Goal: Task Accomplishment & Management: Complete application form

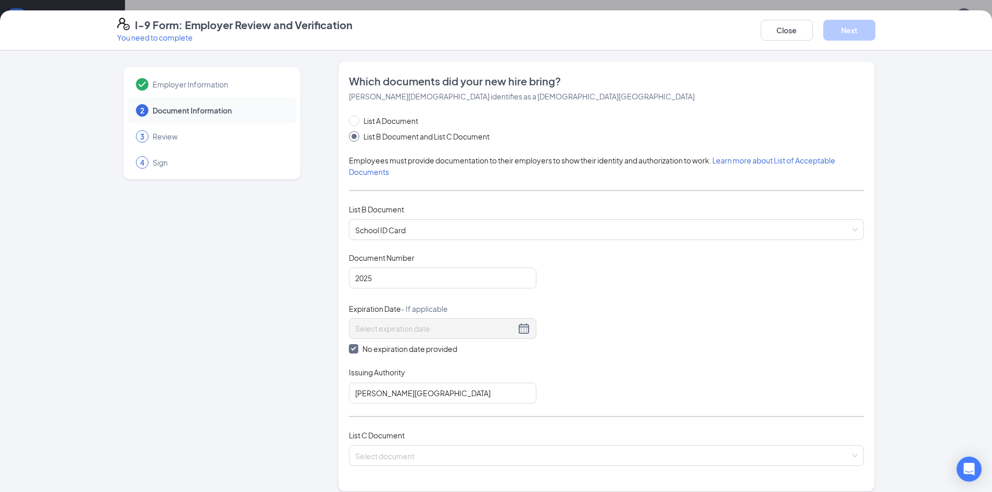
scroll to position [364, 0]
click at [393, 451] on input "search" at bounding box center [602, 454] width 495 height 16
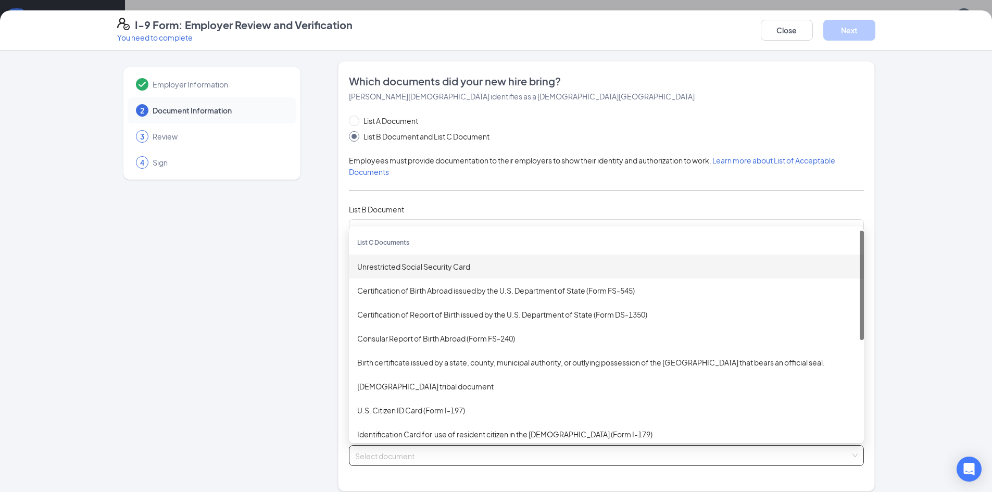
click at [395, 274] on div "Unrestricted Social Security Card" at bounding box center [606, 267] width 515 height 24
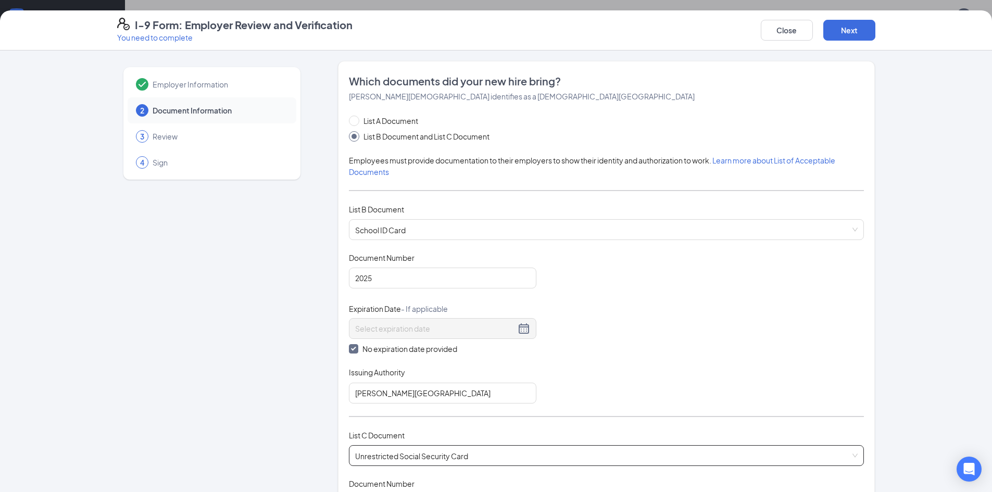
click at [330, 346] on div "Employer Information 2 Document Information 3 Review 4 Sign Which documents did…" at bounding box center [496, 489] width 758 height 857
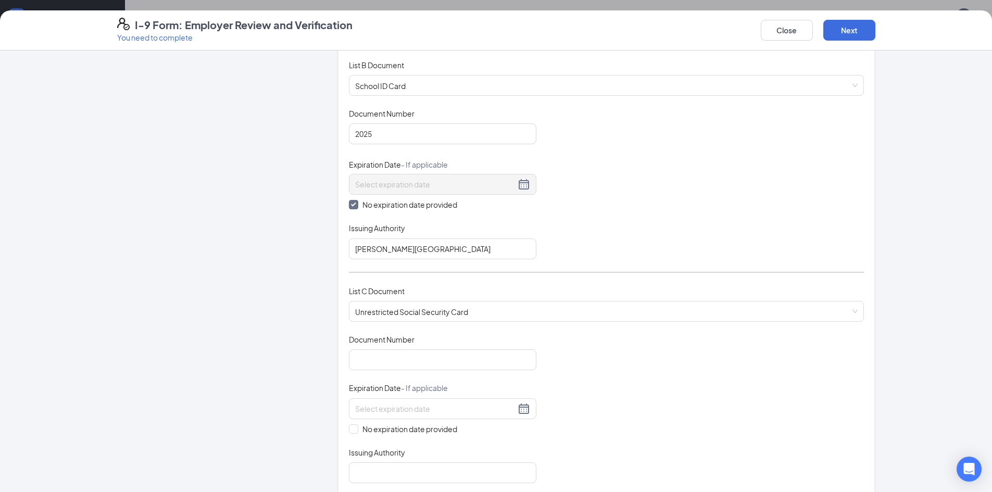
scroll to position [208, 0]
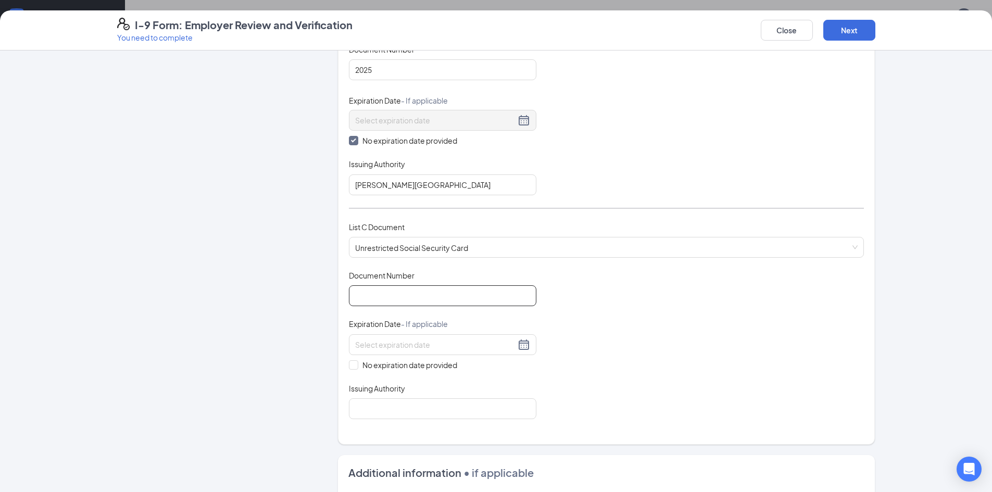
click at [398, 299] on input "Document Number" at bounding box center [442, 295] width 187 height 21
type input "672364055"
click at [351, 362] on input "No expiration date provided" at bounding box center [352, 363] width 7 height 7
checkbox input "true"
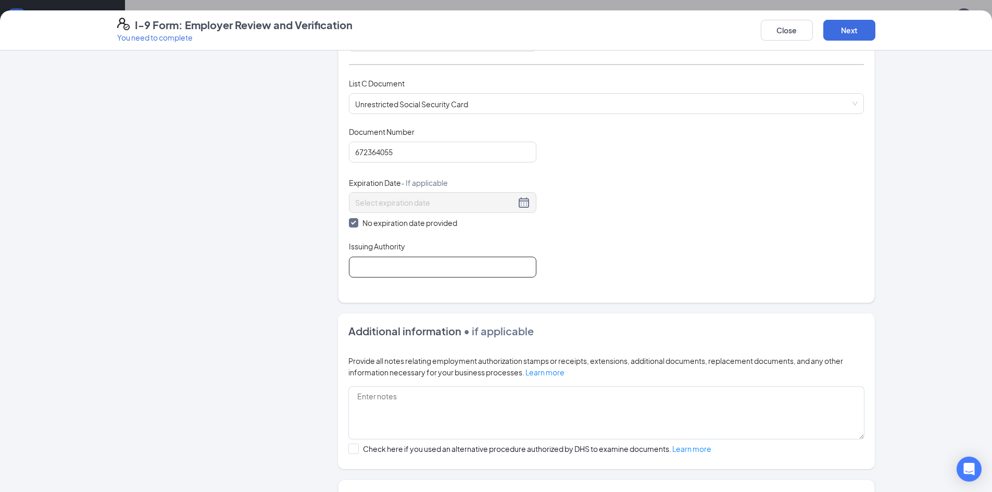
scroll to position [364, 0]
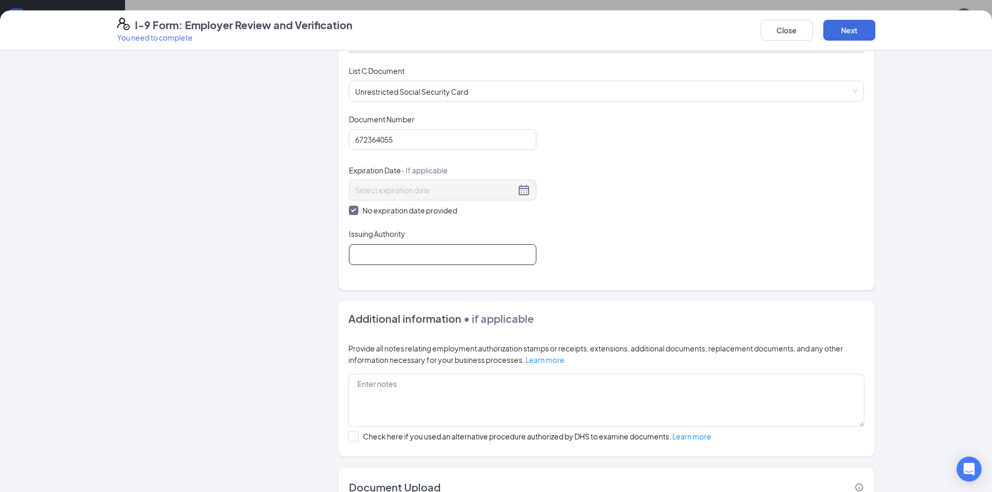
click at [387, 252] on input "Issuing Authority" at bounding box center [442, 254] width 187 height 21
type input "SOCIAL SECURITY ADMINISTRATION"
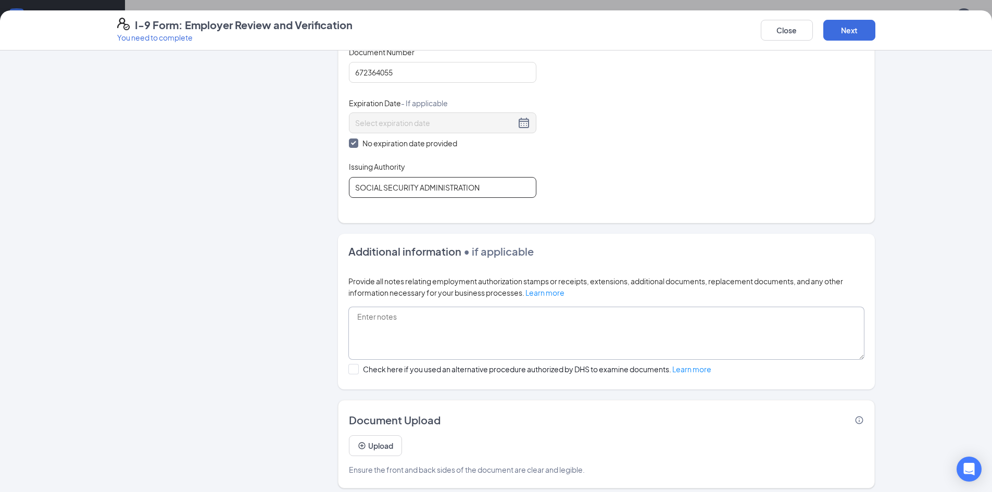
scroll to position [438, 0]
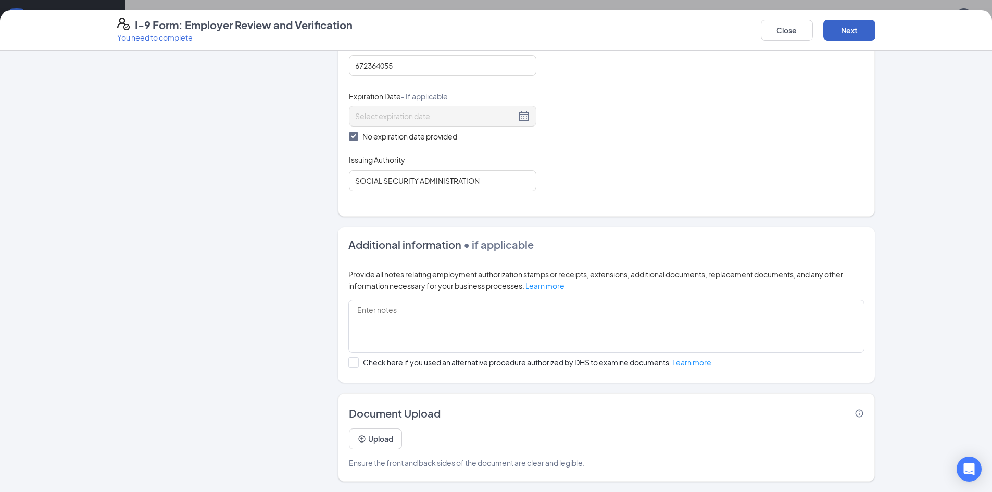
click at [865, 29] on button "Next" at bounding box center [849, 30] width 52 height 21
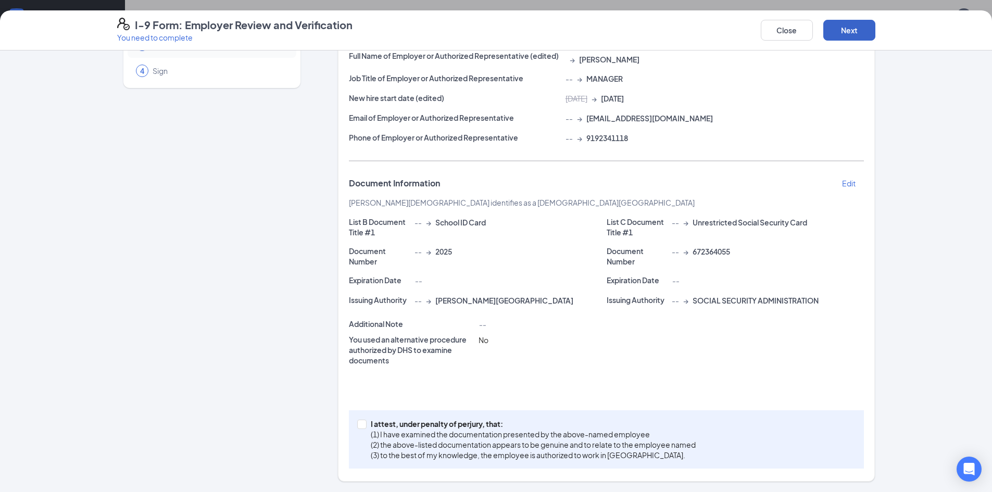
scroll to position [92, 0]
click at [399, 429] on span "I attest, under penalty of [PERSON_NAME], that: (1) I have examined the documen…" at bounding box center [533, 440] width 325 height 42
click at [361, 423] on span at bounding box center [361, 424] width 9 height 9
click at [359, 426] on input "I attest, under penalty of [PERSON_NAME], that: (1) I have examined the documen…" at bounding box center [360, 423] width 7 height 7
checkbox input "true"
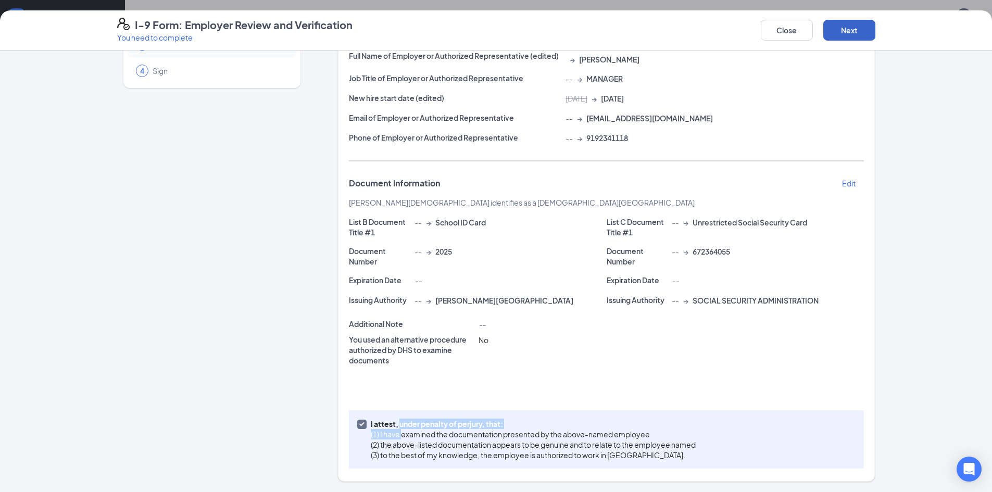
click at [849, 27] on button "Next" at bounding box center [849, 30] width 52 height 21
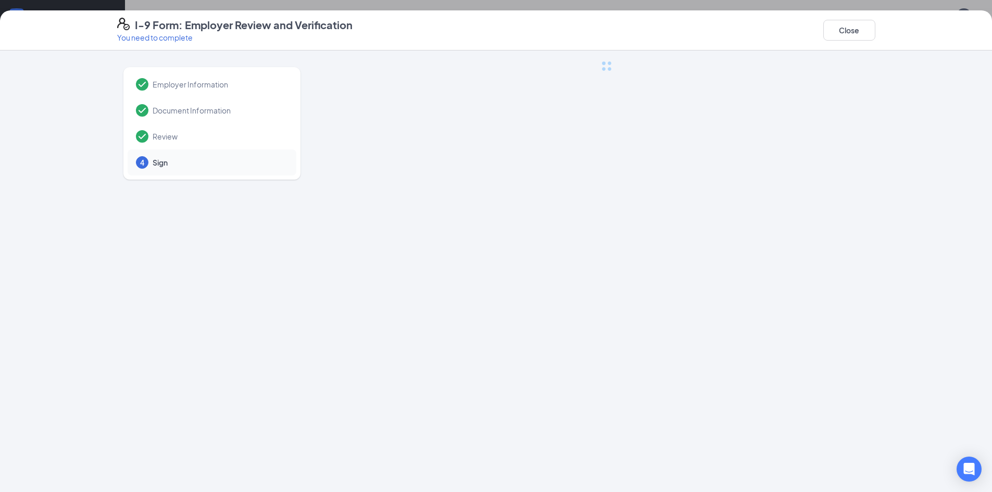
scroll to position [0, 0]
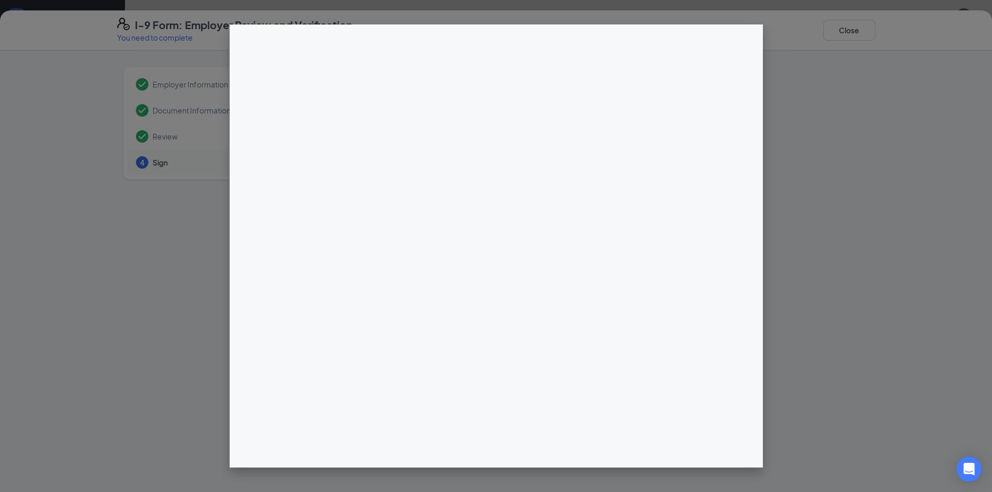
click at [873, 173] on div at bounding box center [496, 246] width 992 height 492
click at [853, 31] on div at bounding box center [496, 246] width 992 height 492
click at [170, 311] on div at bounding box center [496, 246] width 992 height 492
click at [171, 313] on div at bounding box center [496, 246] width 992 height 492
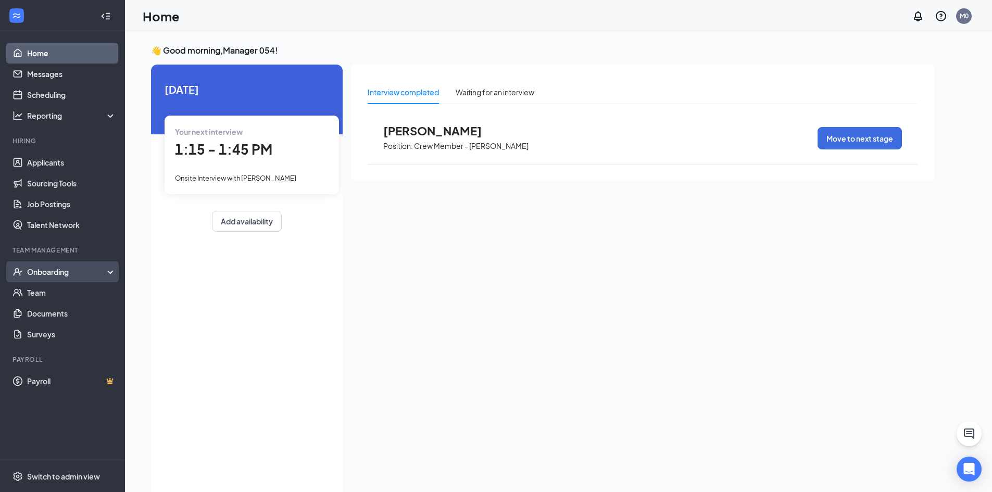
click at [43, 270] on div "Onboarding" at bounding box center [67, 272] width 80 height 10
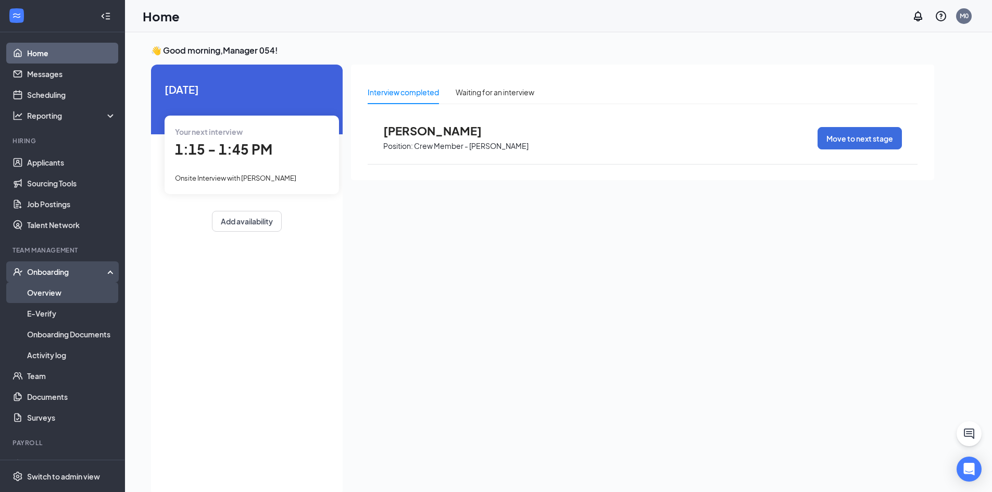
click at [50, 285] on link "Overview" at bounding box center [71, 292] width 89 height 21
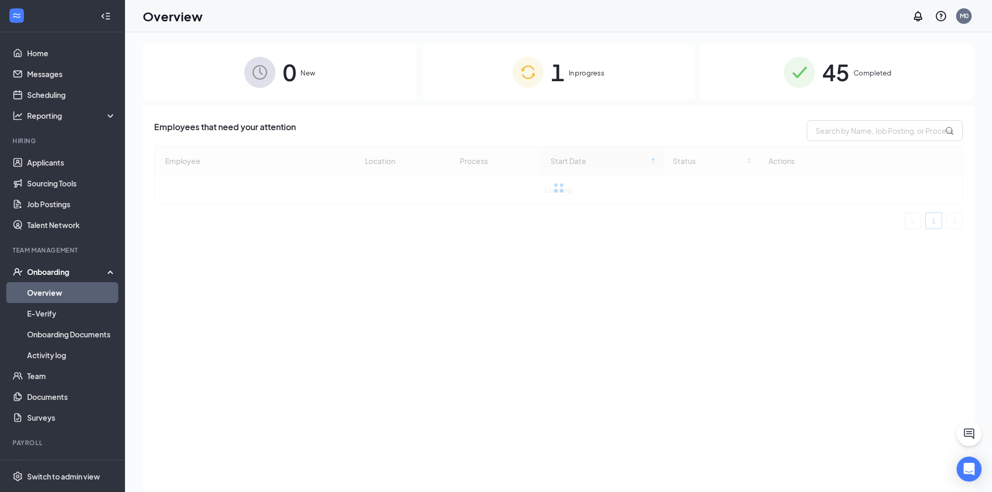
click at [595, 67] on div "1 In progress" at bounding box center [559, 72] width 274 height 55
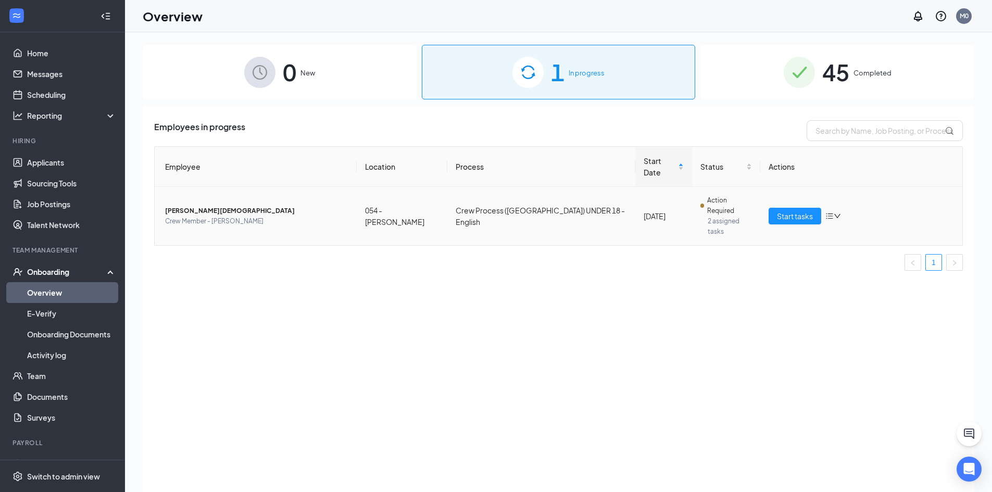
click at [254, 216] on span "Crew Member - [PERSON_NAME]" at bounding box center [256, 221] width 183 height 10
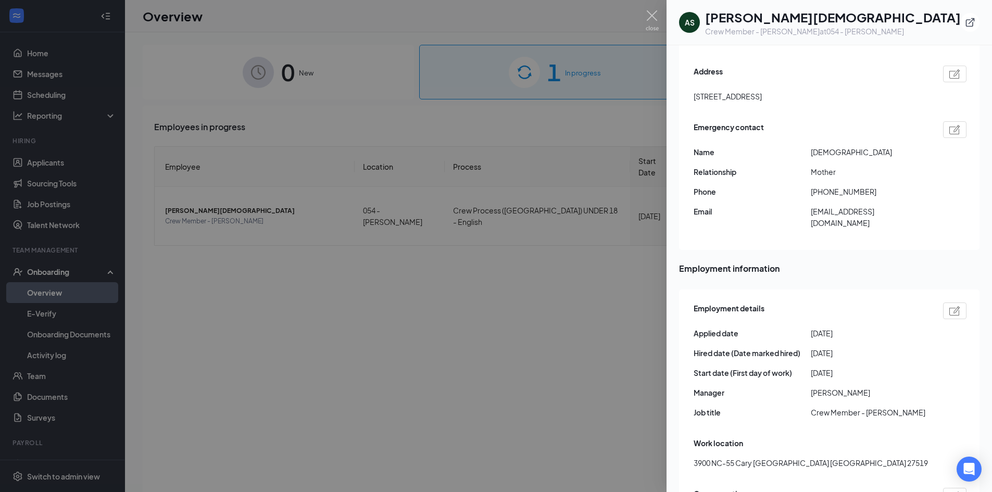
scroll to position [312, 0]
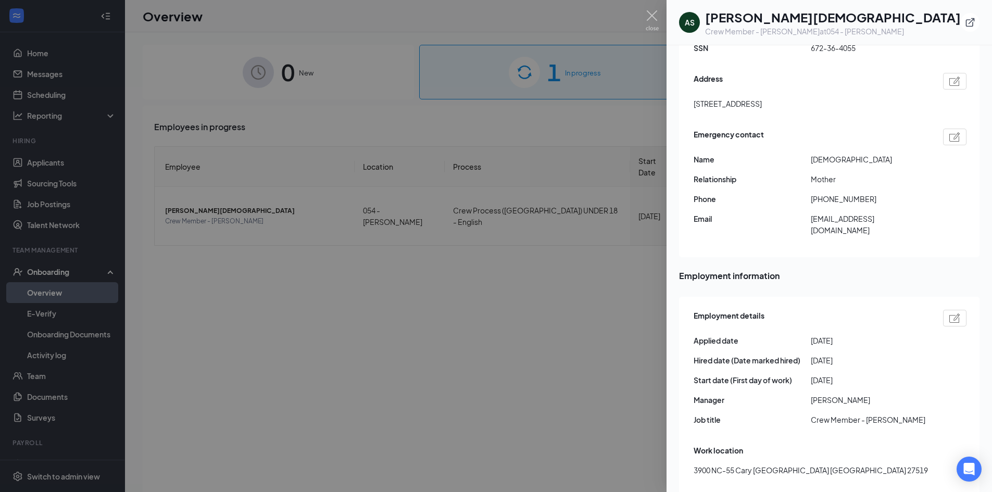
click at [949, 313] on img at bounding box center [954, 317] width 11 height 9
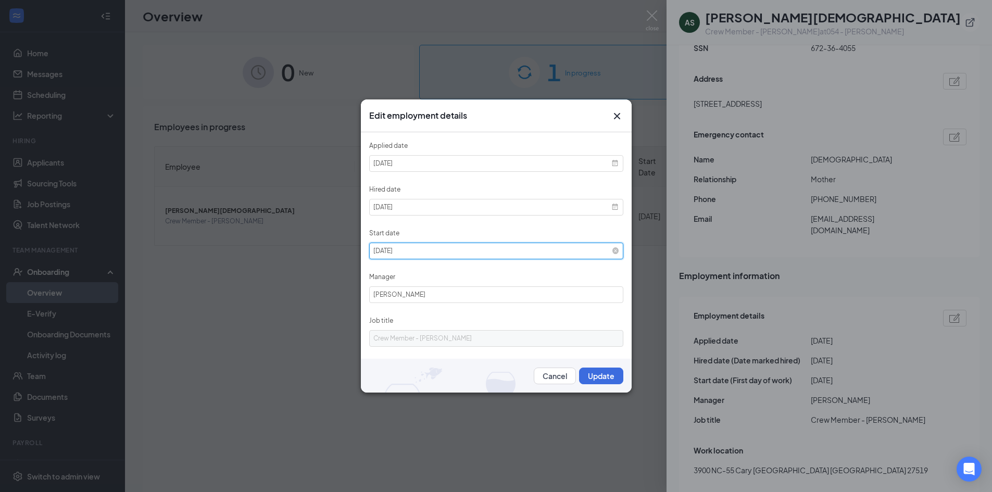
click at [417, 249] on input "[DATE]" at bounding box center [496, 251] width 254 height 17
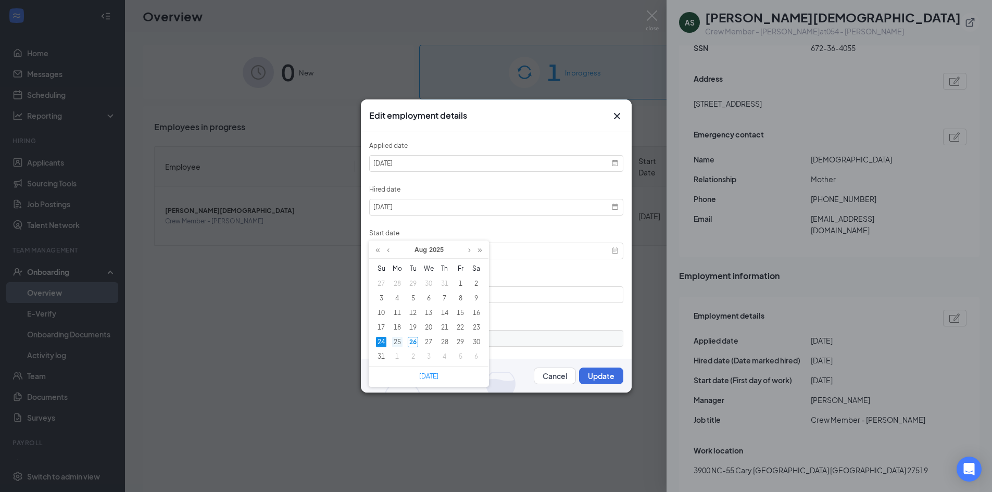
click at [399, 343] on div "25" at bounding box center [397, 342] width 10 height 10
type input "[DATE]"
click at [594, 381] on button "Update" at bounding box center [601, 376] width 44 height 17
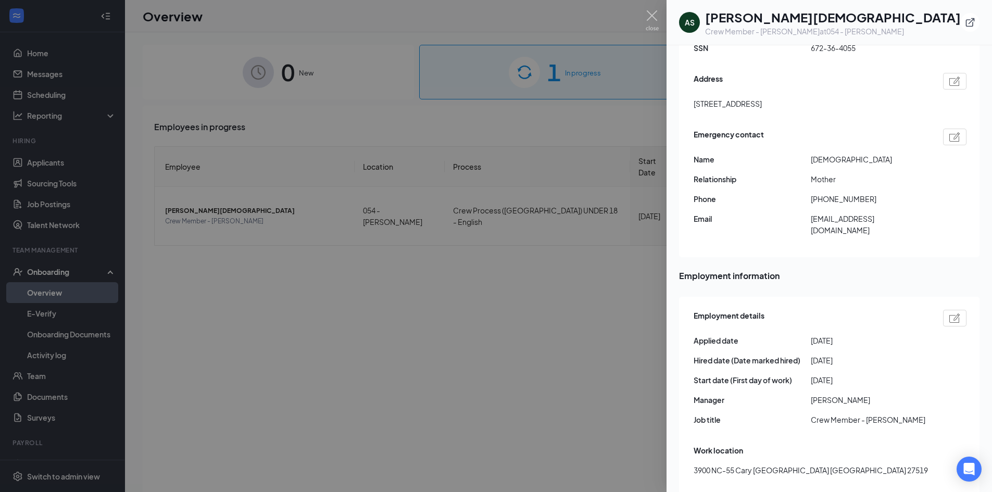
click at [949, 313] on img at bounding box center [954, 317] width 11 height 9
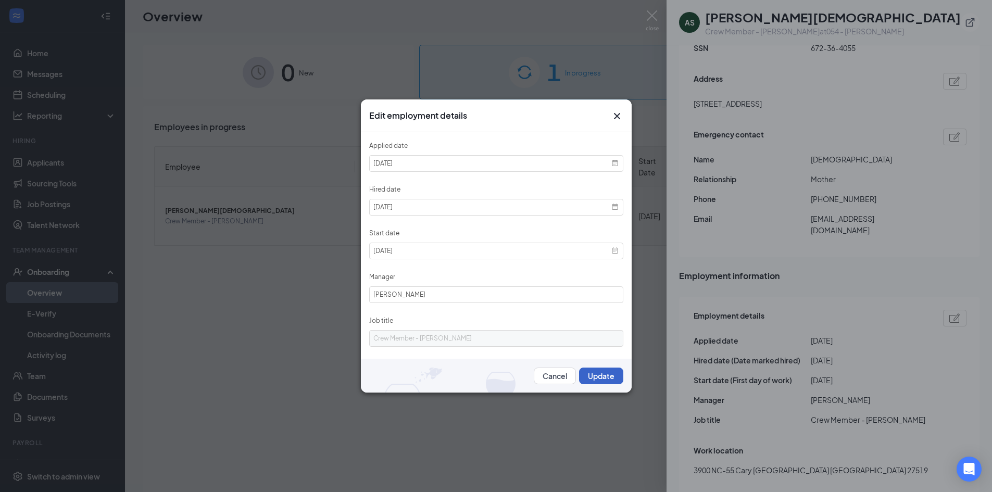
click at [587, 376] on button "Update" at bounding box center [601, 376] width 44 height 17
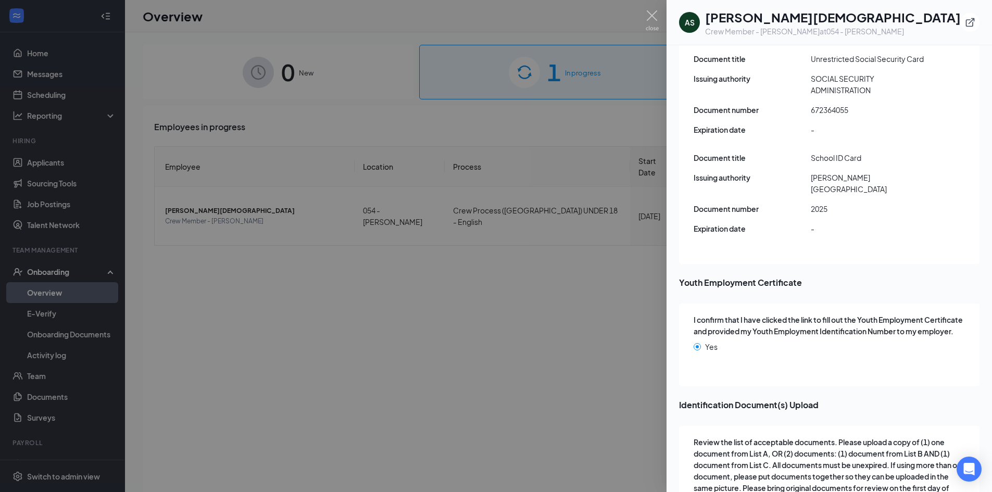
scroll to position [1406, 0]
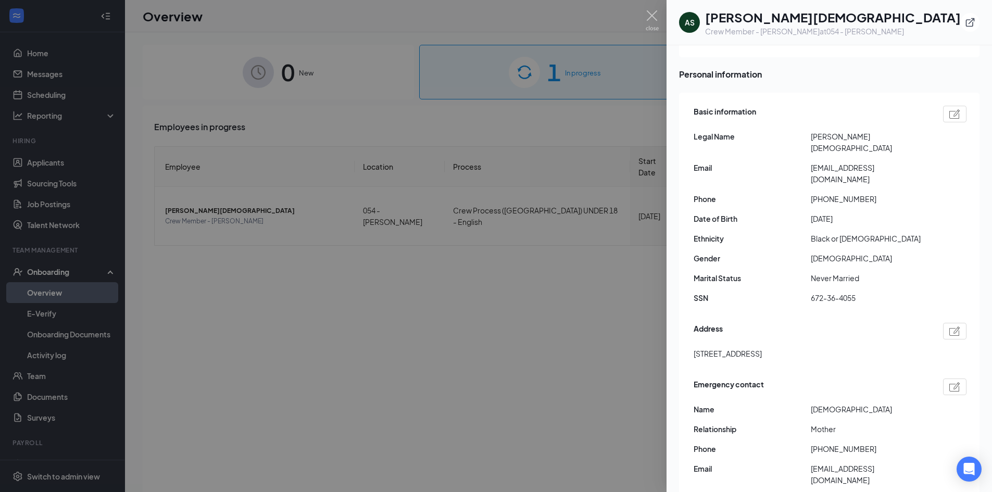
scroll to position [0, 0]
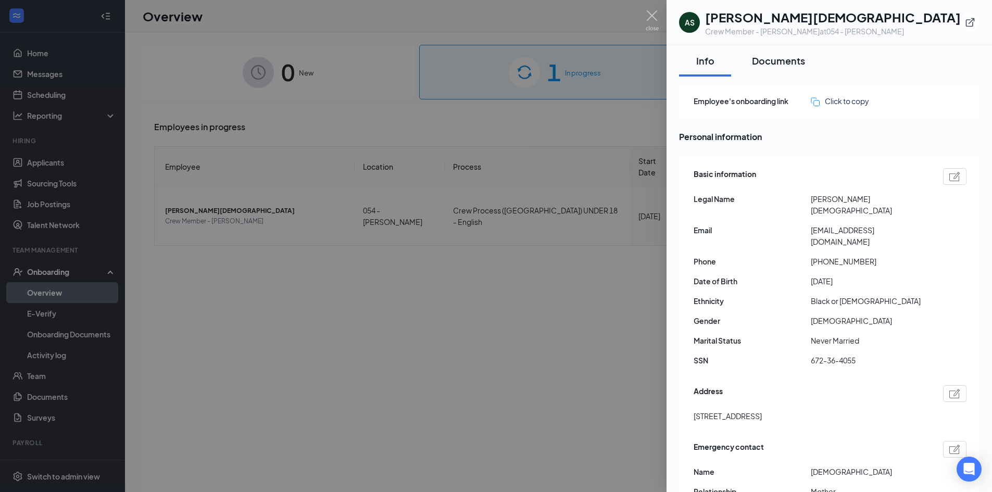
drag, startPoint x: 760, startPoint y: 54, endPoint x: 788, endPoint y: 65, distance: 30.7
click at [760, 54] on button "Documents" at bounding box center [778, 60] width 74 height 31
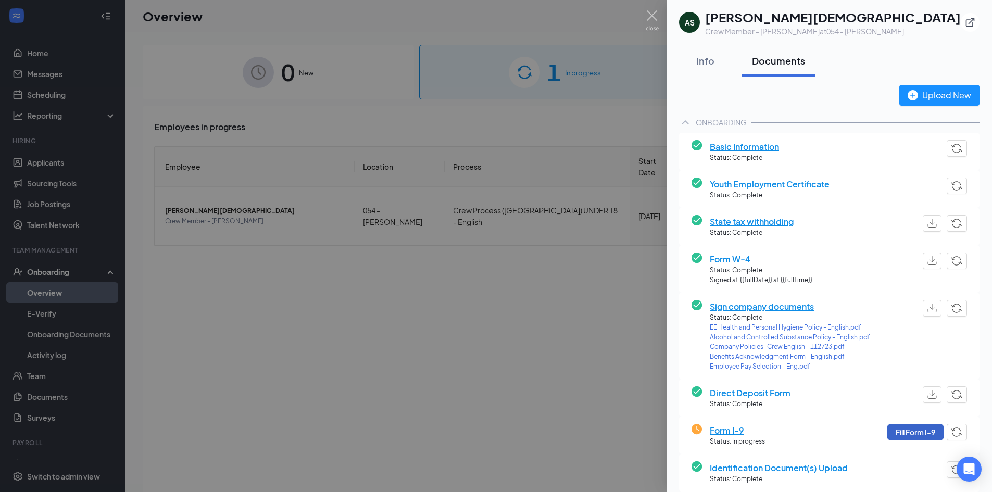
click at [917, 432] on button "Fill Form I-9" at bounding box center [915, 432] width 57 height 17
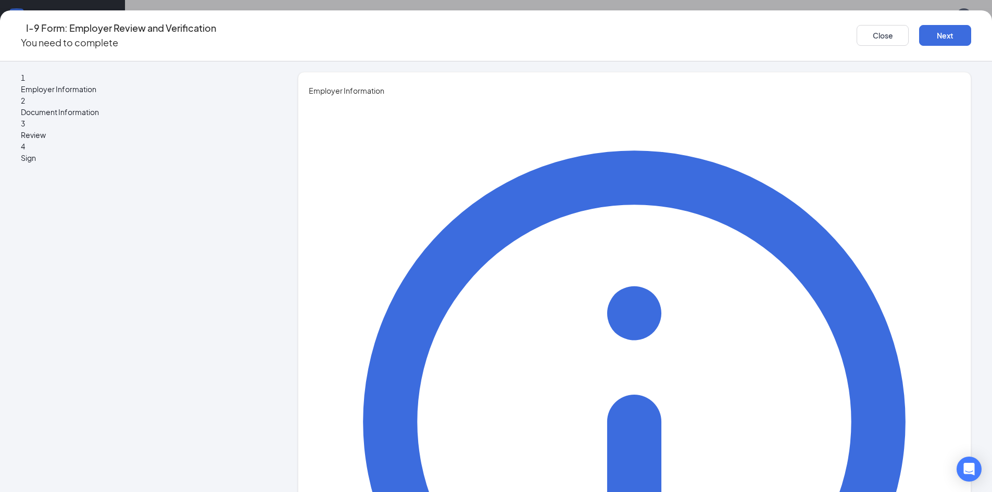
click at [919, 26] on button "Next" at bounding box center [945, 35] width 52 height 21
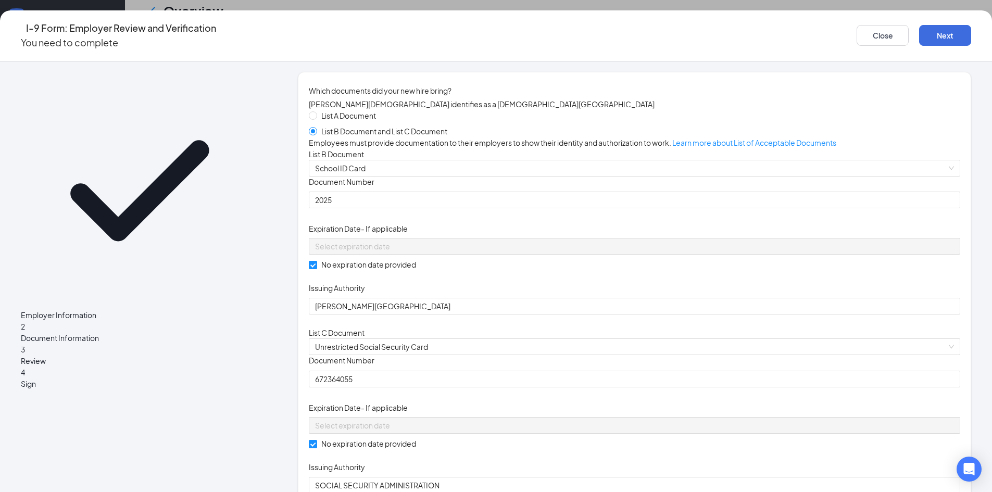
click at [622, 315] on div "Document Title School ID Card Document Number 2025 Expiration Date - If applica…" at bounding box center [634, 245] width 651 height 138
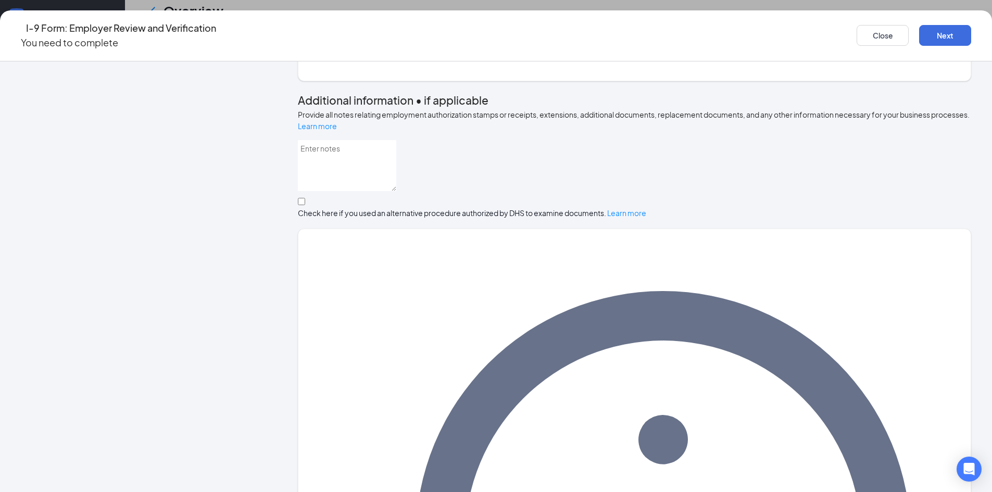
scroll to position [438, 0]
click at [919, 32] on button "Next" at bounding box center [945, 35] width 52 height 21
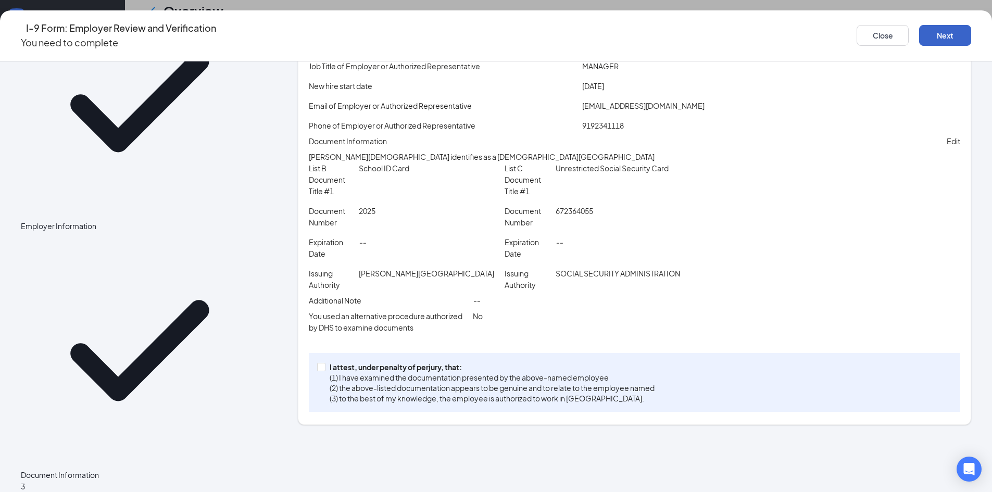
scroll to position [364, 0]
click at [399, 372] on p "I attest, under penalty of perjury, that:" at bounding box center [492, 367] width 325 height 10
click at [324, 370] on input "I attest, under penalty of [PERSON_NAME], that: (1) I have examined the documen…" at bounding box center [320, 366] width 7 height 7
checkbox input "true"
click at [919, 32] on button "Next" at bounding box center [945, 35] width 52 height 21
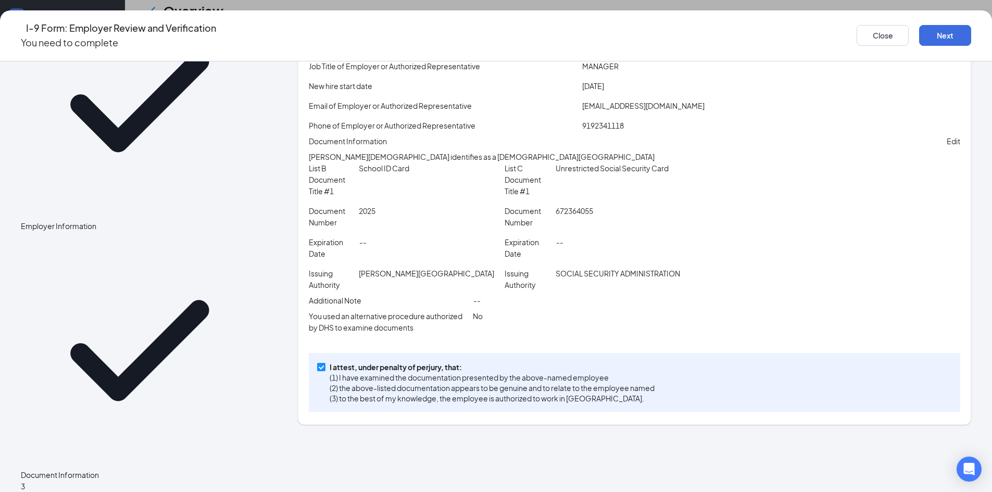
scroll to position [0, 0]
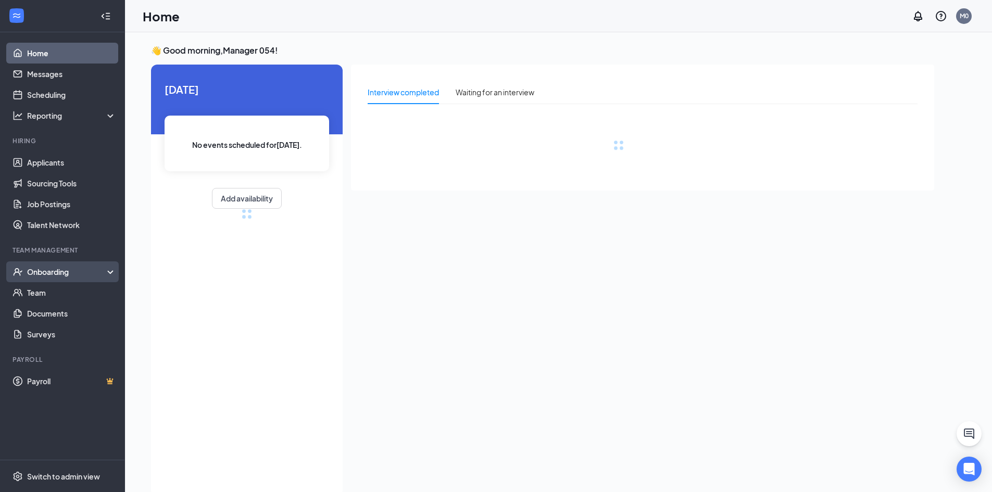
click at [52, 267] on div "Onboarding" at bounding box center [67, 272] width 80 height 10
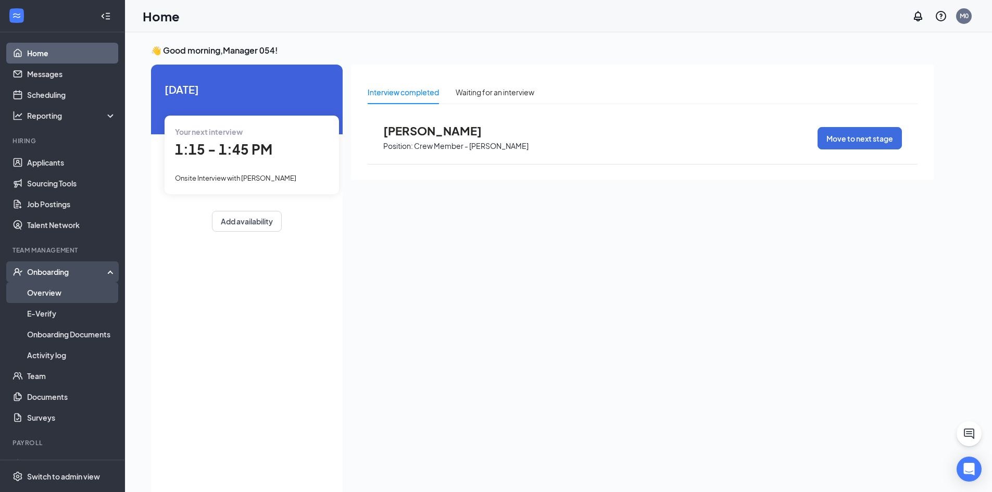
click at [60, 292] on link "Overview" at bounding box center [71, 292] width 89 height 21
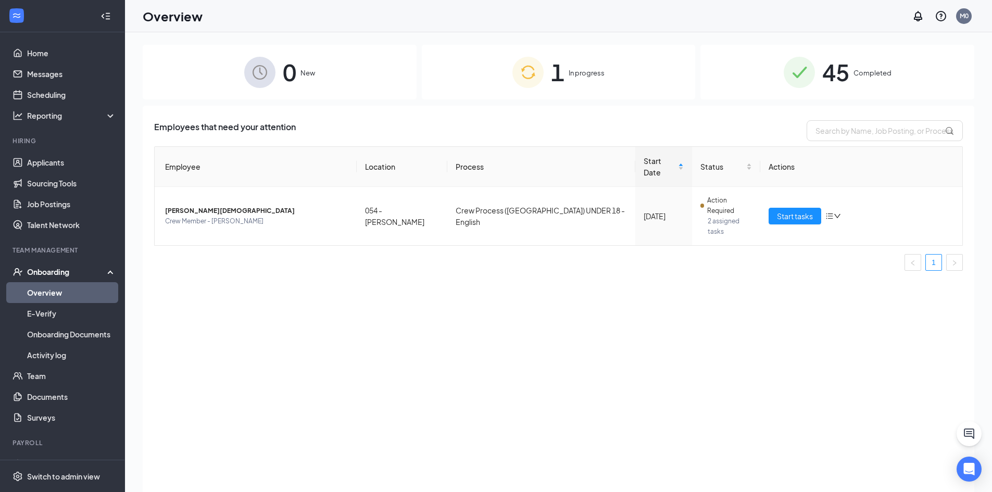
click at [587, 69] on span "In progress" at bounding box center [587, 73] width 36 height 10
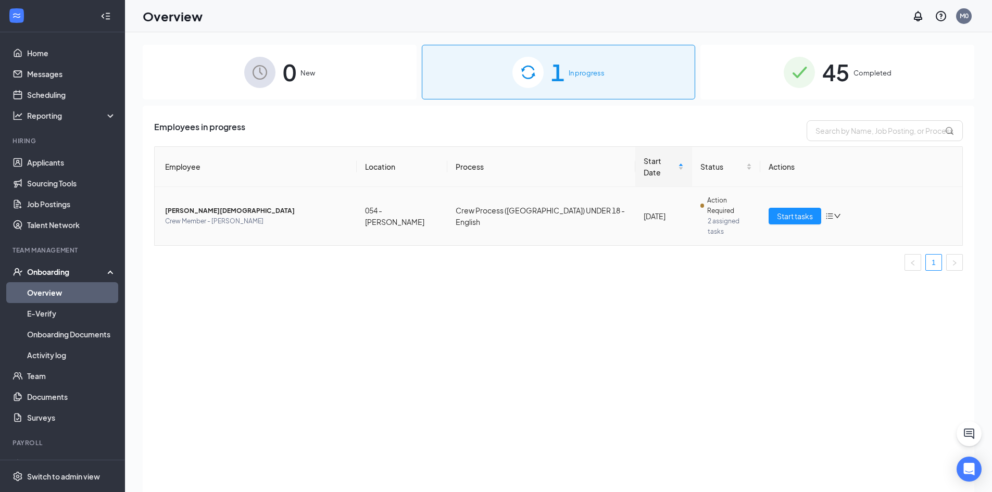
click at [233, 216] on span "Crew Member - [PERSON_NAME]" at bounding box center [256, 221] width 183 height 10
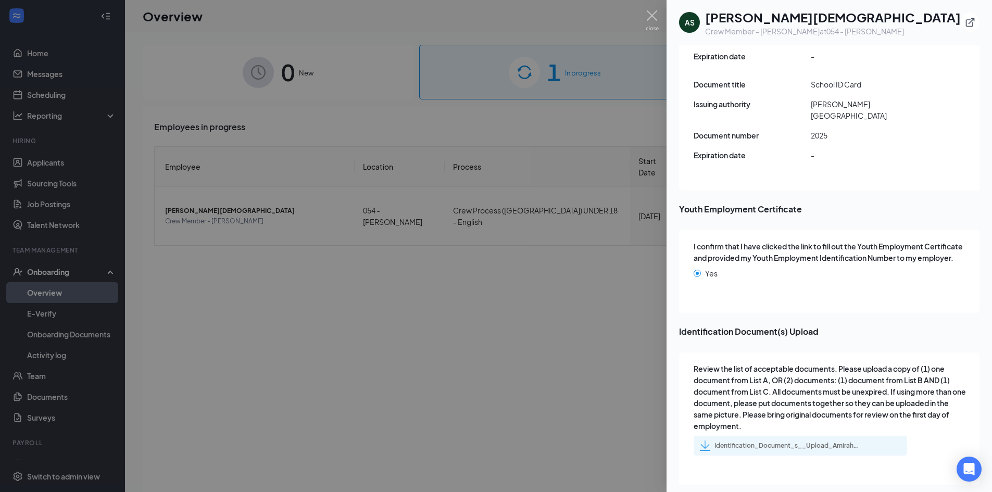
scroll to position [1582, 0]
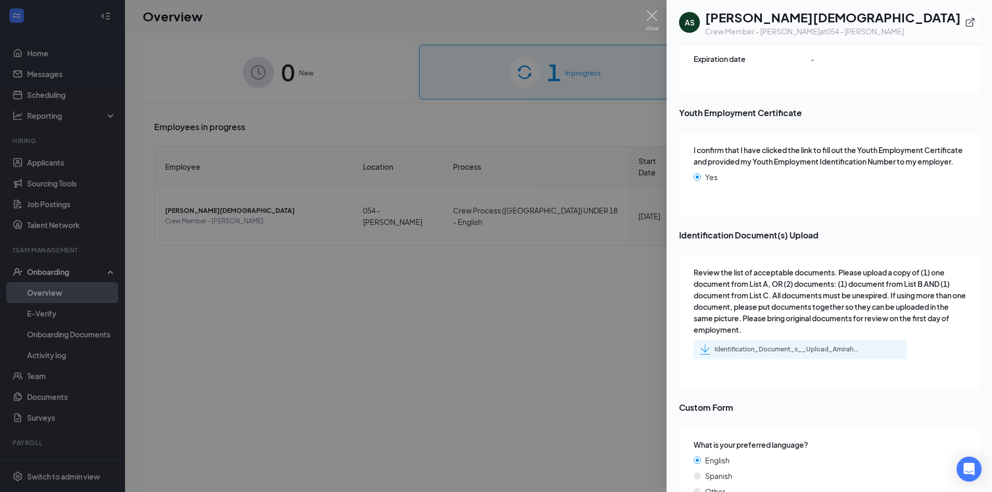
click at [769, 344] on div "Identification_Document_s__Upload_Amirah_S_Christian_uploadedfile_20250823.pdf.…" at bounding box center [780, 349] width 160 height 10
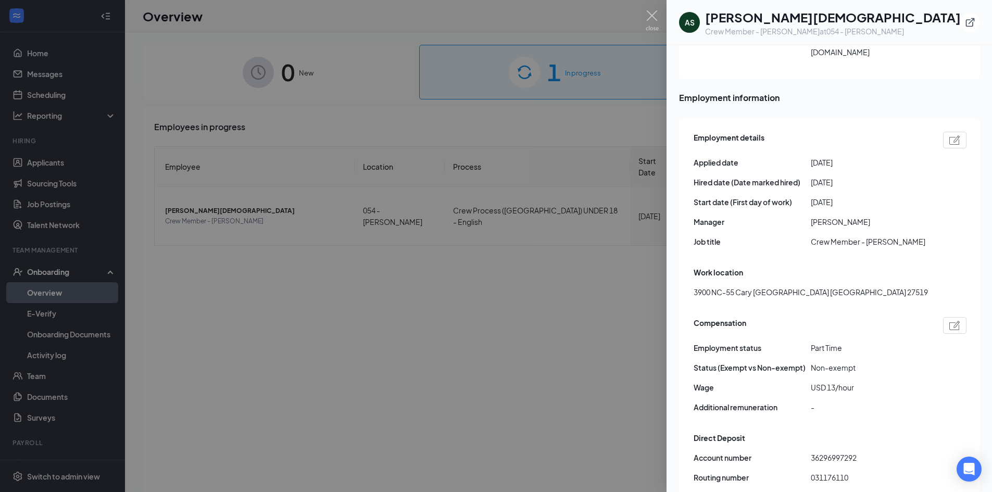
scroll to position [0, 0]
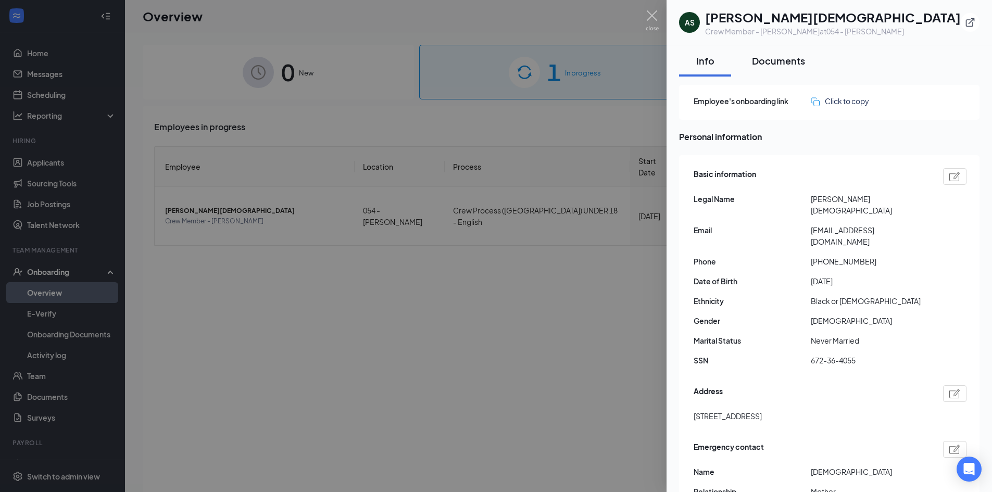
click at [774, 57] on div "Documents" at bounding box center [778, 60] width 53 height 13
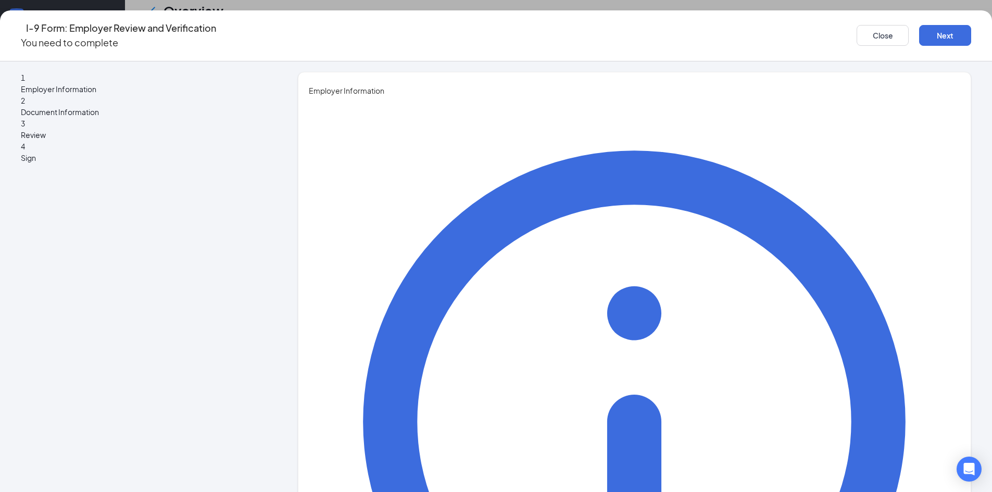
scroll to position [95, 0]
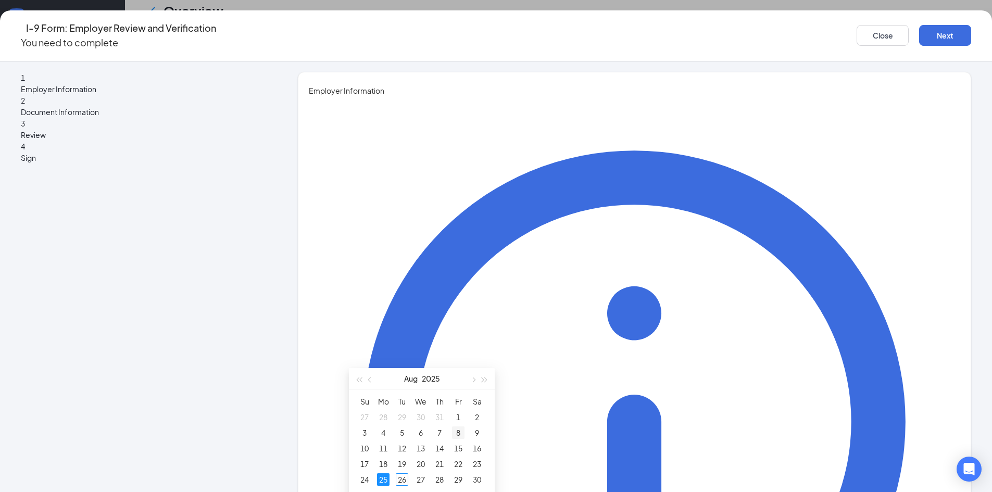
scroll to position [199, 0]
type input "08/26/2025"
click at [405, 455] on div "26" at bounding box center [402, 454] width 12 height 12
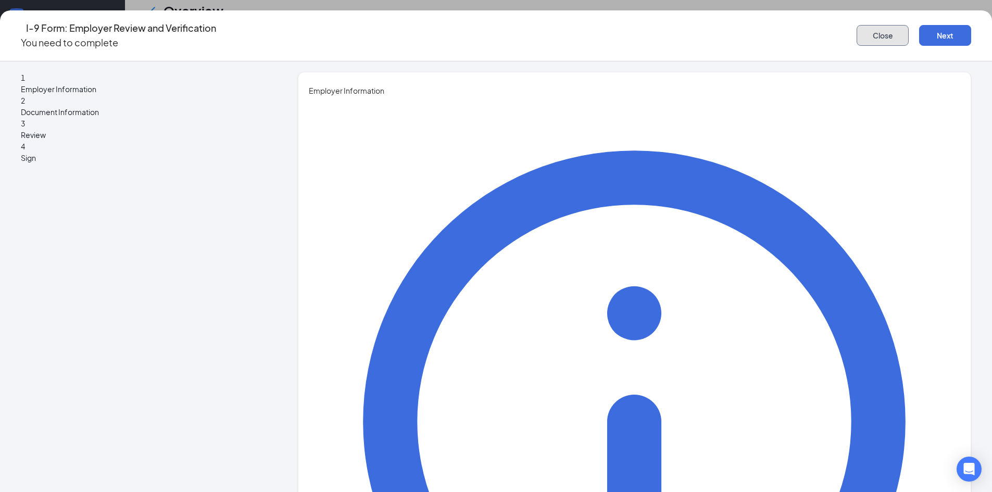
drag, startPoint x: 796, startPoint y: 33, endPoint x: 789, endPoint y: 32, distance: 6.3
click at [856, 33] on button "Close" at bounding box center [882, 35] width 52 height 21
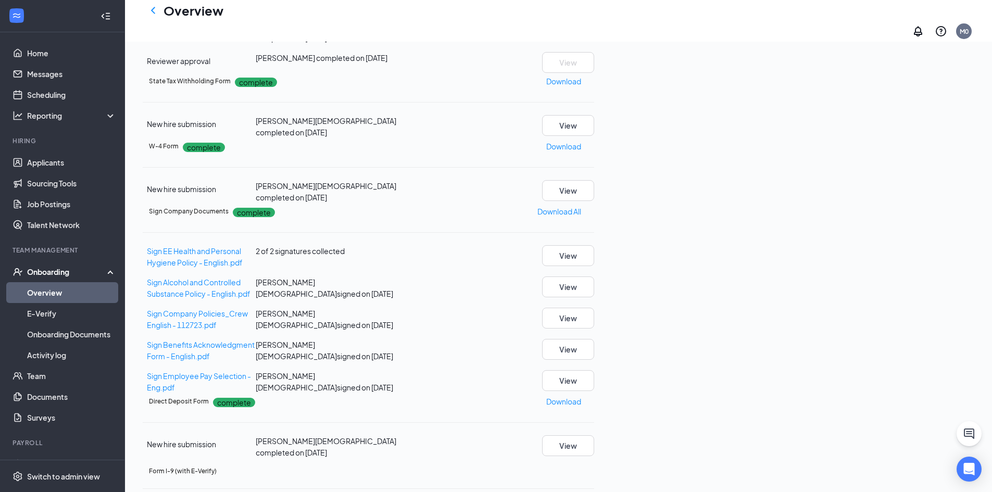
click at [52, 293] on link "Overview" at bounding box center [71, 292] width 89 height 21
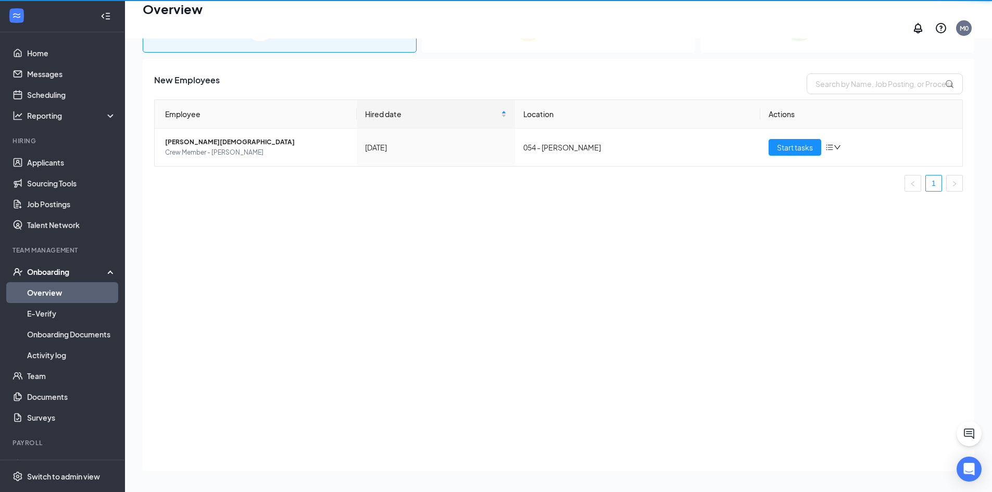
scroll to position [47, 0]
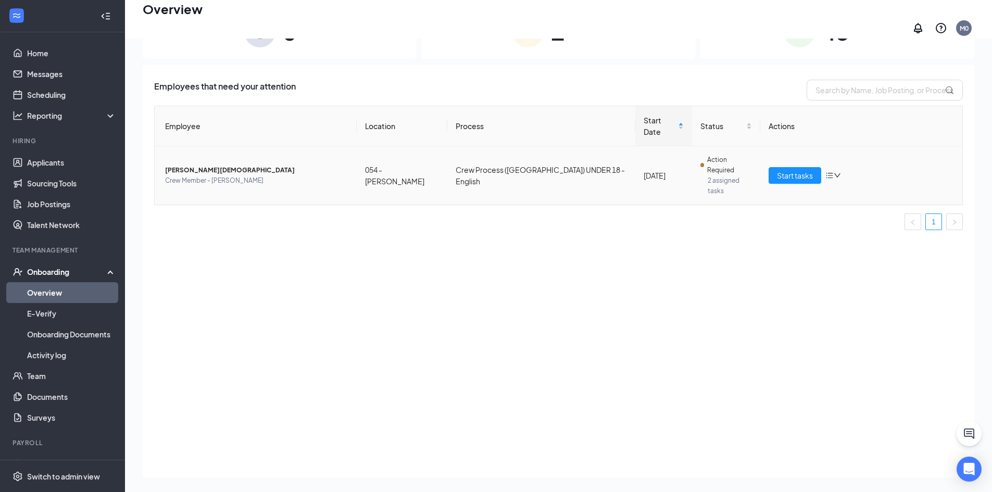
click at [177, 165] on span "[PERSON_NAME][DEMOGRAPHIC_DATA]" at bounding box center [256, 170] width 183 height 10
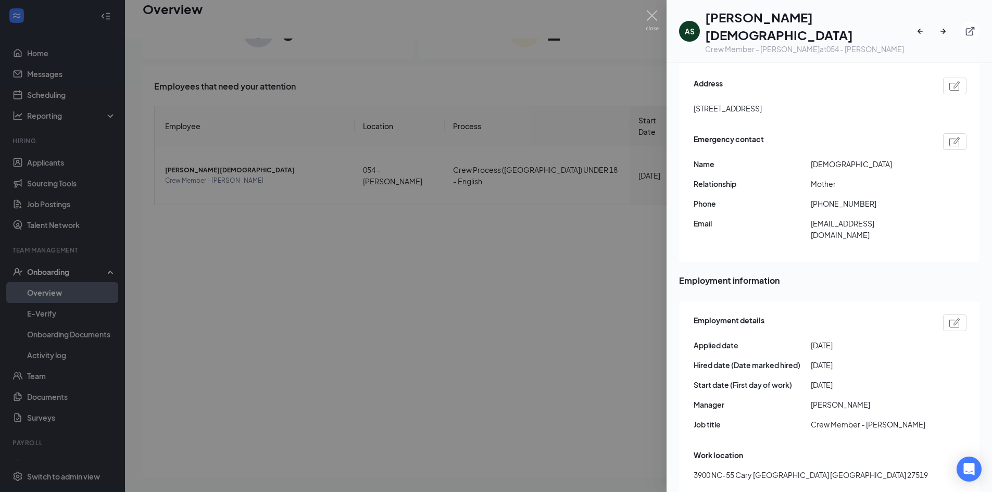
scroll to position [364, 0]
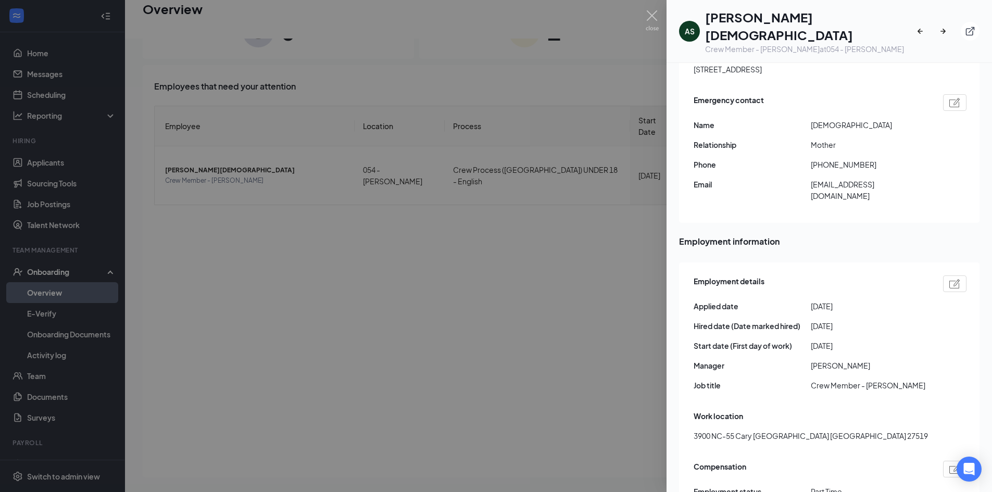
click at [949, 279] on img at bounding box center [954, 283] width 11 height 9
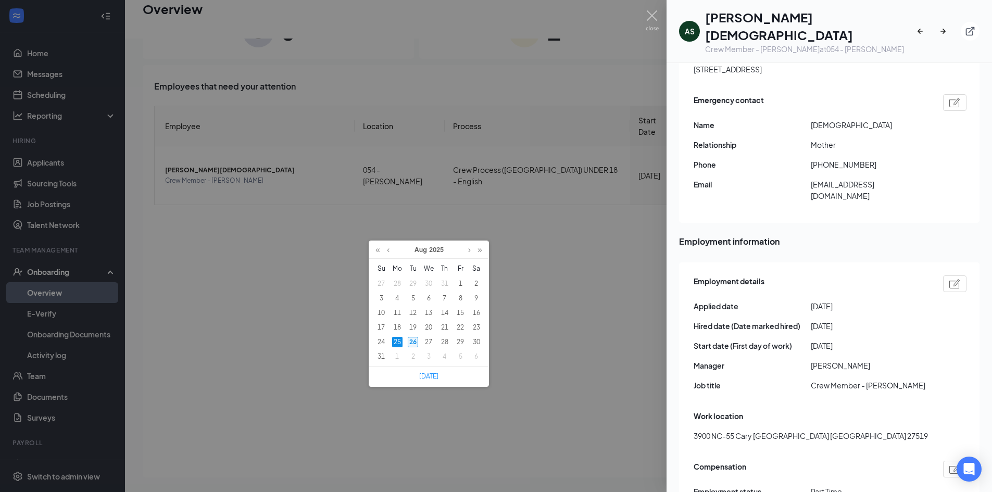
click at [413, 340] on div "26" at bounding box center [413, 342] width 10 height 10
type input "2025-08-26"
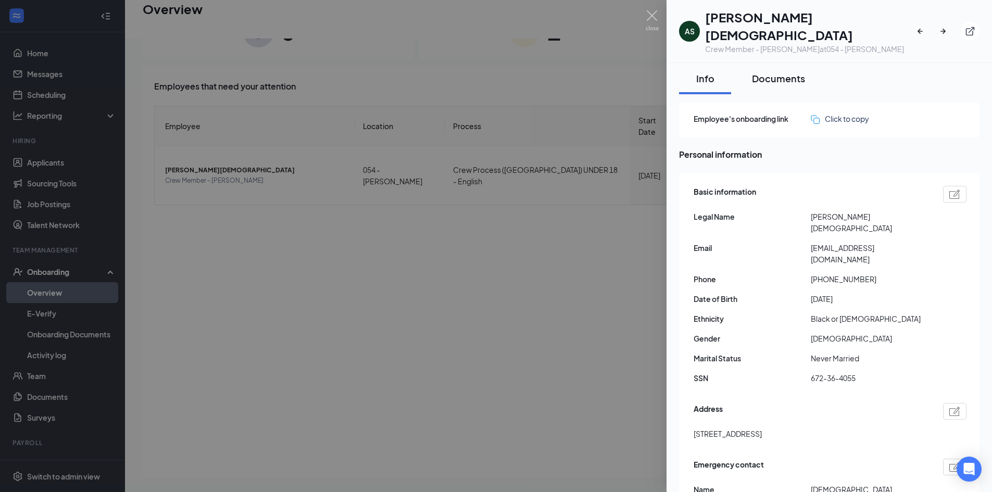
click at [779, 72] on div "Documents" at bounding box center [778, 78] width 53 height 13
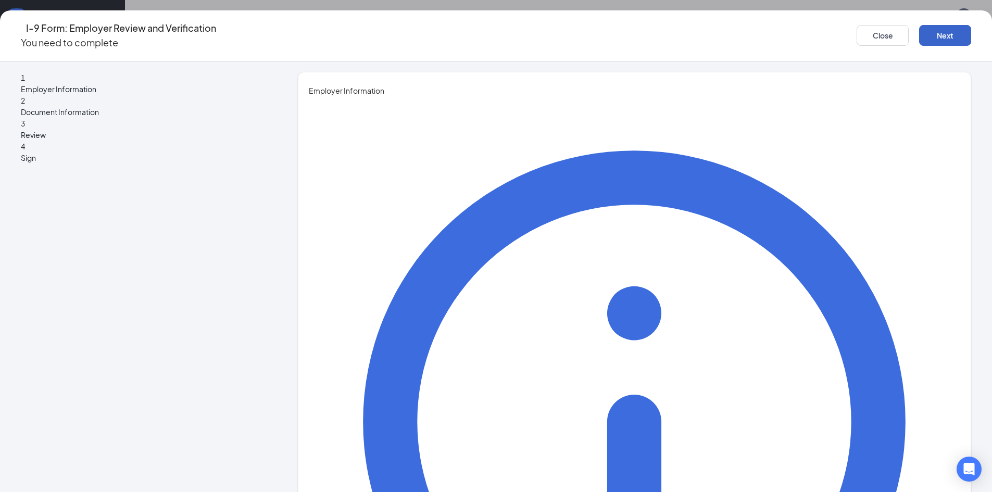
click at [919, 34] on button "Next" at bounding box center [945, 35] width 52 height 21
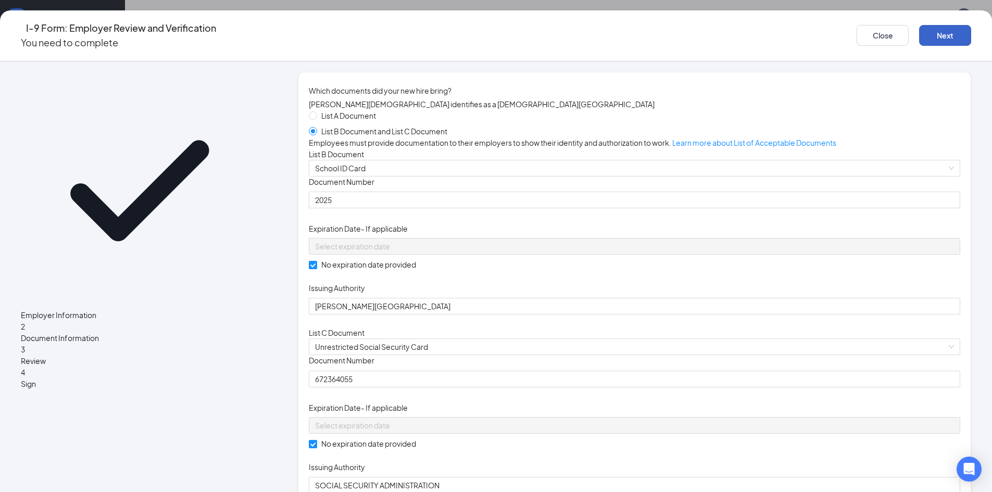
click at [919, 37] on button "Next" at bounding box center [945, 35] width 52 height 21
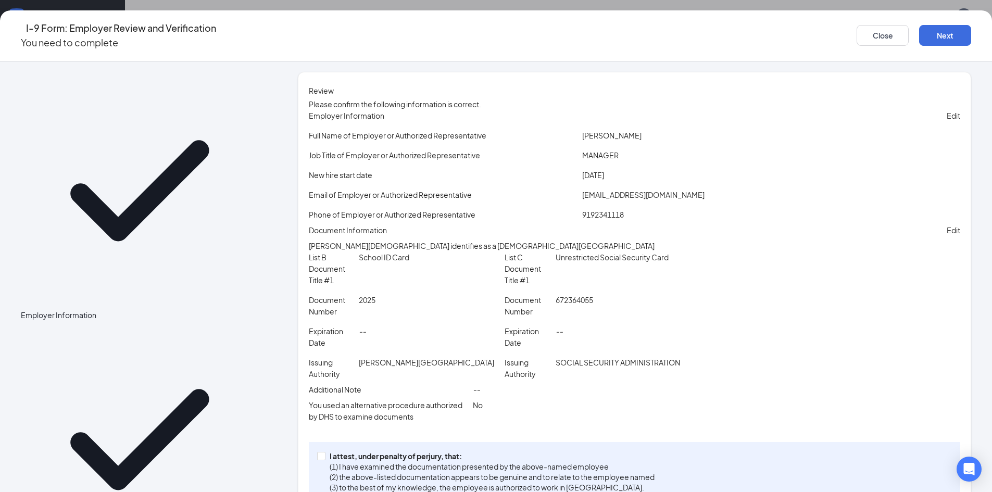
scroll to position [89, 0]
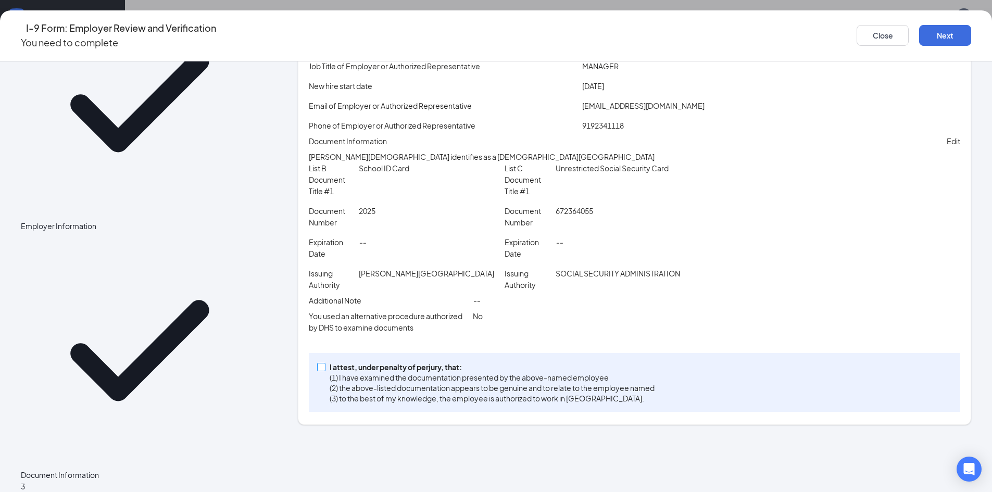
click at [389, 383] on p "(1) I have examined the documentation presented by the above-named employee" at bounding box center [492, 377] width 325 height 10
click at [324, 370] on input "I attest, under penalty of [PERSON_NAME], that: (1) I have examined the documen…" at bounding box center [320, 366] width 7 height 7
checkbox input "true"
click at [919, 33] on button "Next" at bounding box center [945, 35] width 52 height 21
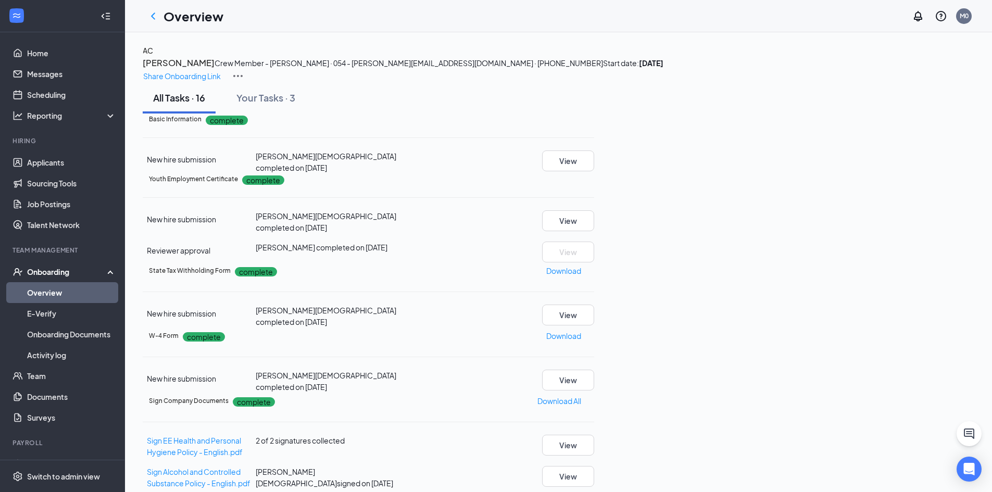
click at [91, 287] on link "Overview" at bounding box center [71, 292] width 89 height 21
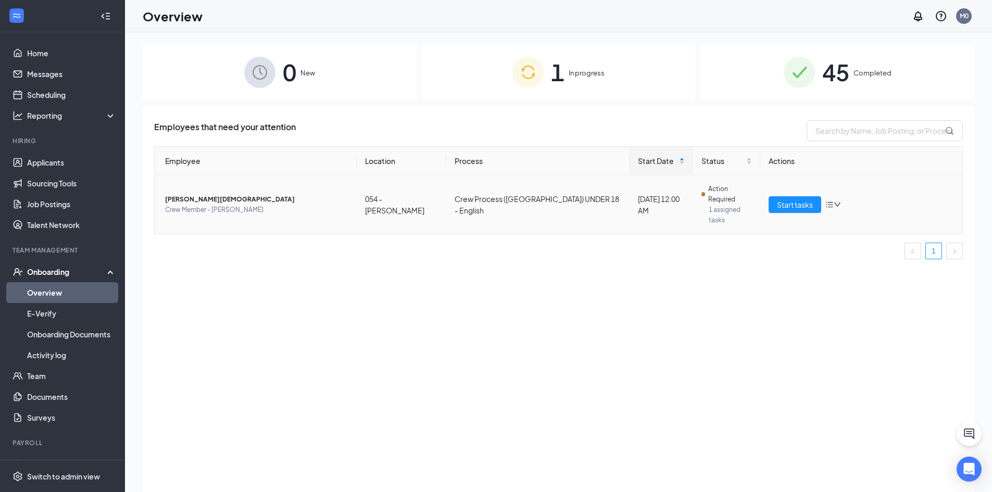
click at [584, 194] on td "Crew Process ([GEOGRAPHIC_DATA]) UNDER 18 - English" at bounding box center [537, 204] width 183 height 58
click at [520, 198] on td "Crew Process ([GEOGRAPHIC_DATA]) UNDER 18 - English" at bounding box center [537, 204] width 183 height 58
click at [250, 205] on span "Crew Member - [PERSON_NAME]" at bounding box center [256, 210] width 183 height 10
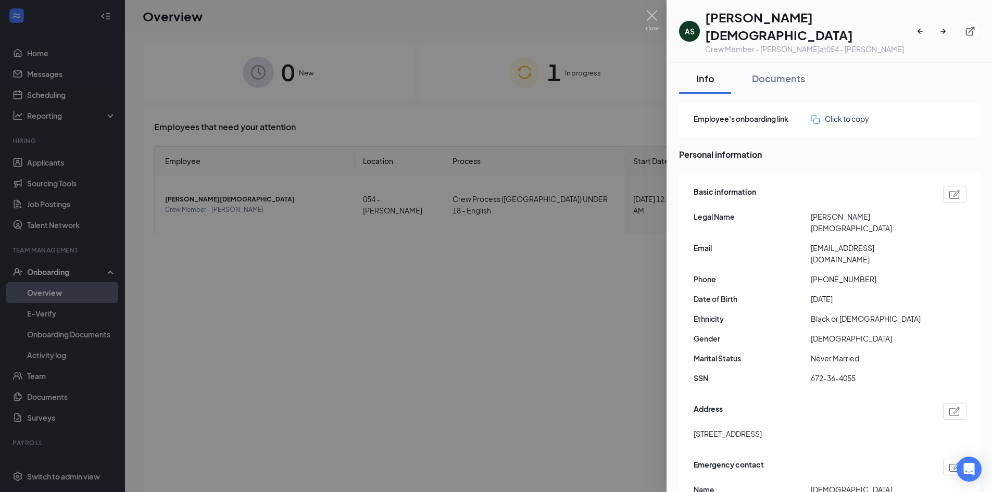
scroll to position [5, 0]
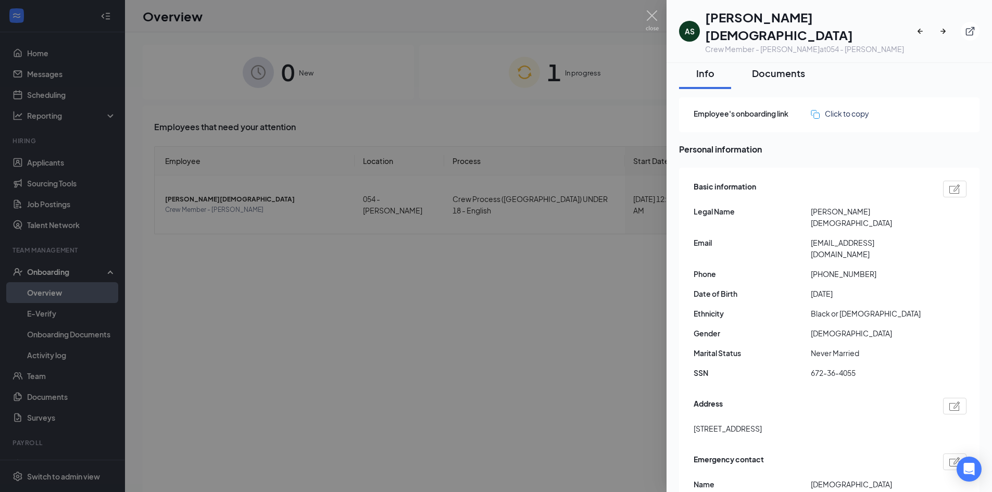
click at [789, 67] on div "Documents" at bounding box center [778, 73] width 53 height 13
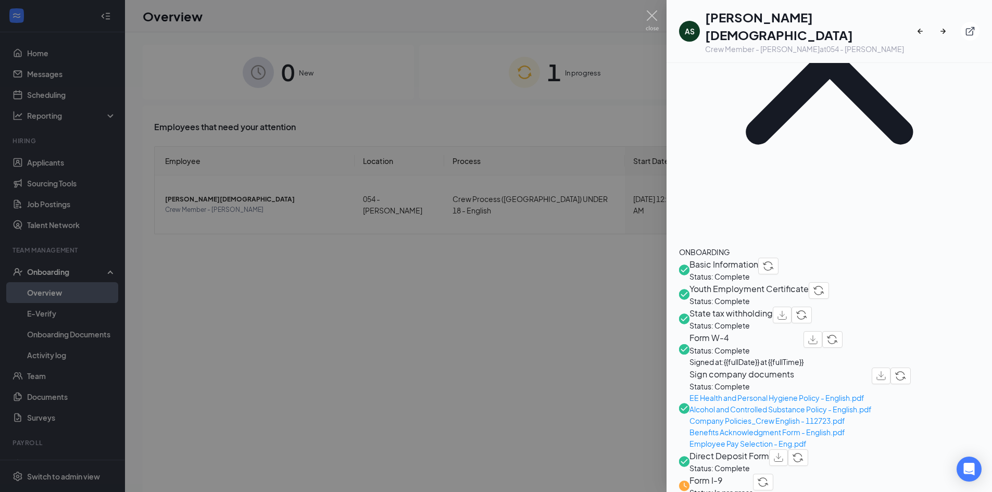
scroll to position [179, 0]
click at [726, 473] on span "Form I-9" at bounding box center [721, 479] width 64 height 13
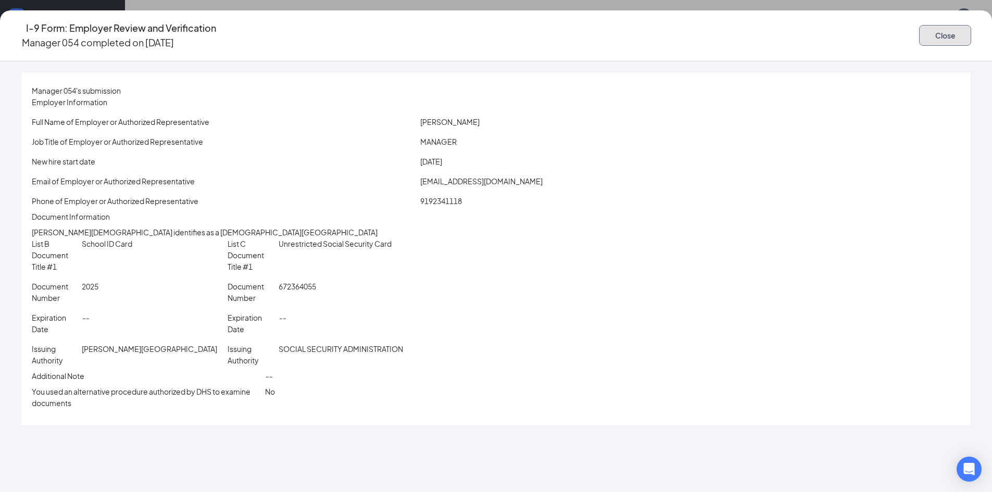
click at [919, 25] on button "Close" at bounding box center [945, 35] width 52 height 21
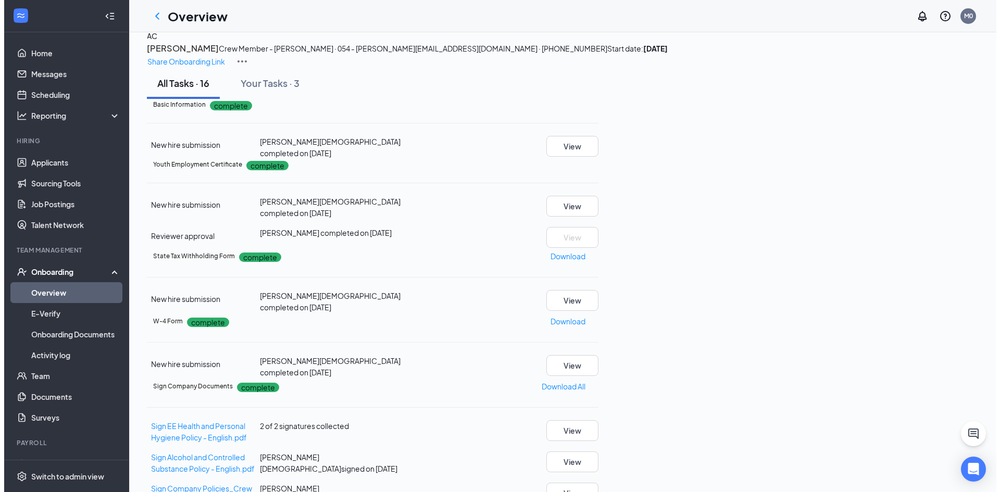
scroll to position [63, 0]
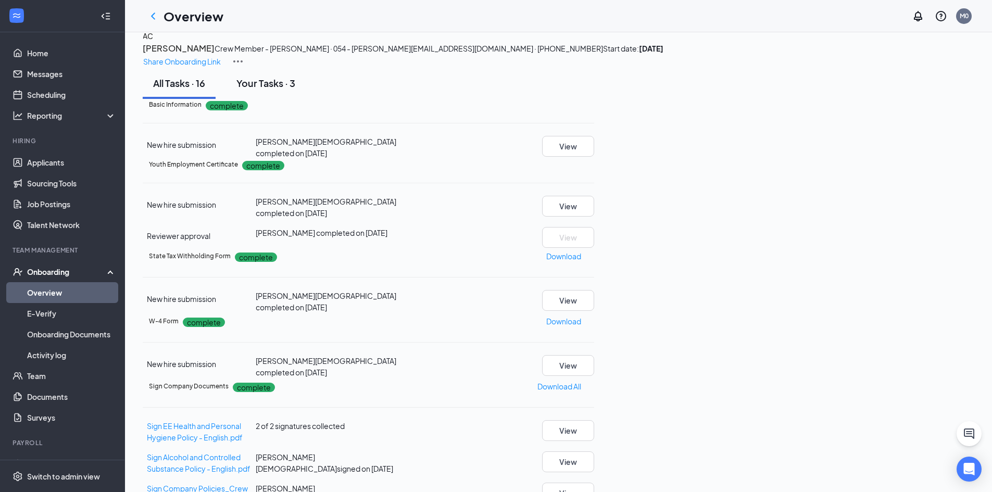
click at [284, 90] on div "Your Tasks · 3" at bounding box center [265, 83] width 59 height 13
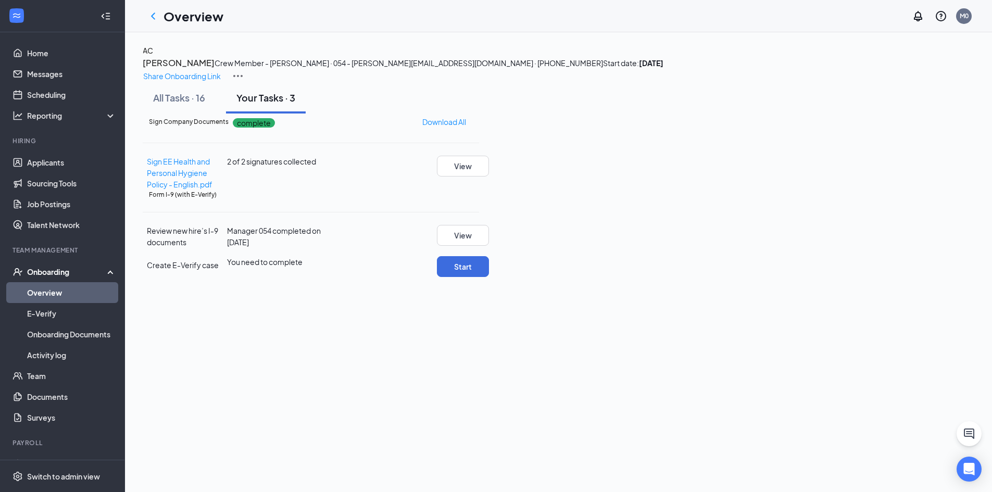
scroll to position [0, 0]
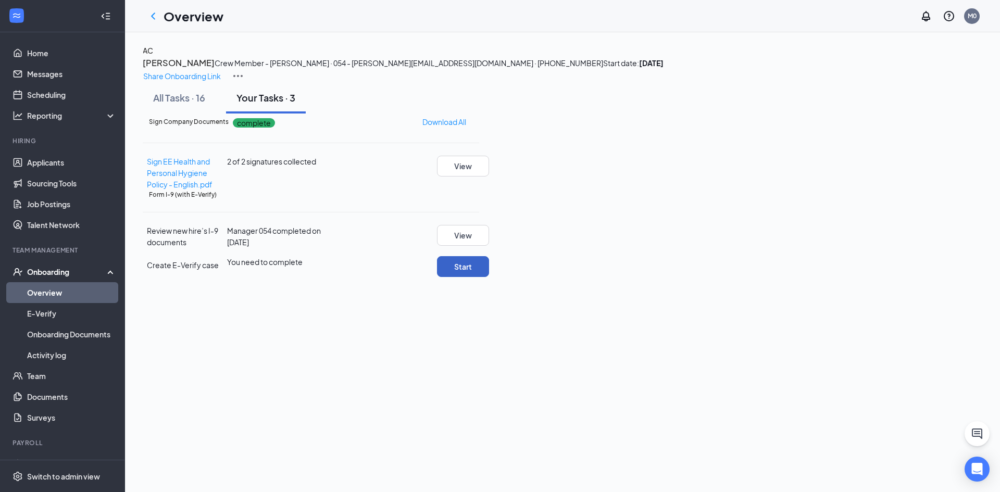
click at [489, 277] on button "Start" at bounding box center [463, 266] width 52 height 21
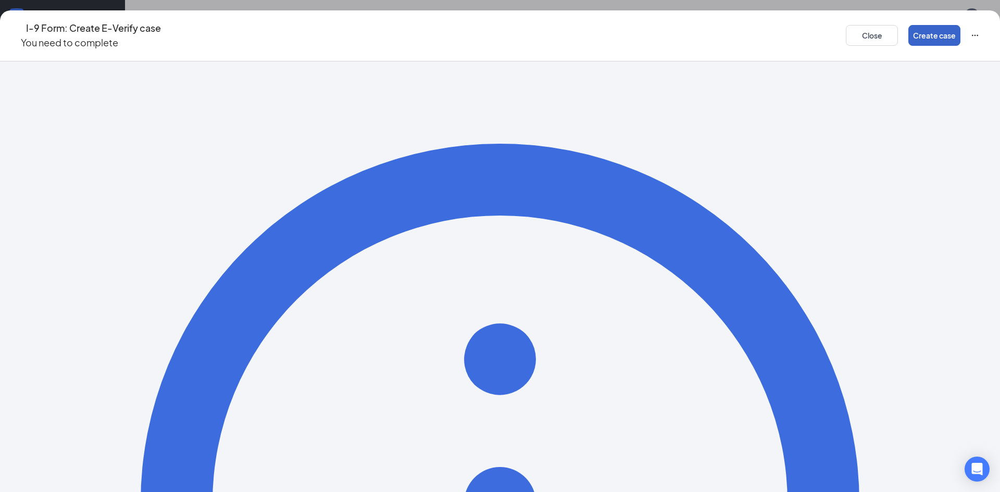
click at [908, 29] on button "Create case" at bounding box center [934, 35] width 52 height 21
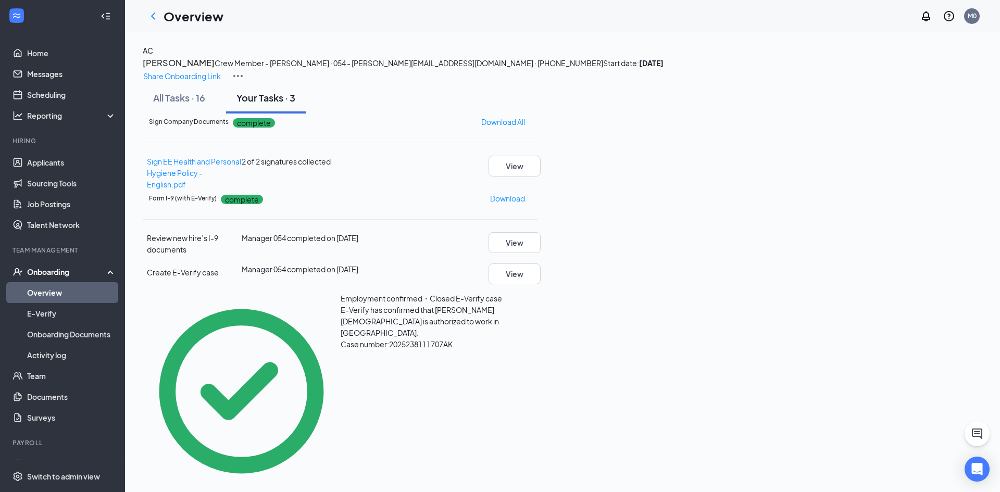
click at [49, 292] on link "Overview" at bounding box center [71, 292] width 89 height 21
